Goal: Task Accomplishment & Management: Use online tool/utility

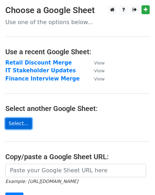
click at [18, 123] on link "Select..." at bounding box center [18, 123] width 27 height 11
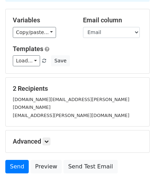
scroll to position [58, 0]
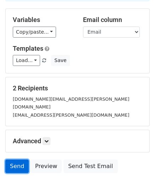
click at [12, 161] on link "Send" at bounding box center [16, 166] width 23 height 13
